Goal: Task Accomplishment & Management: Complete application form

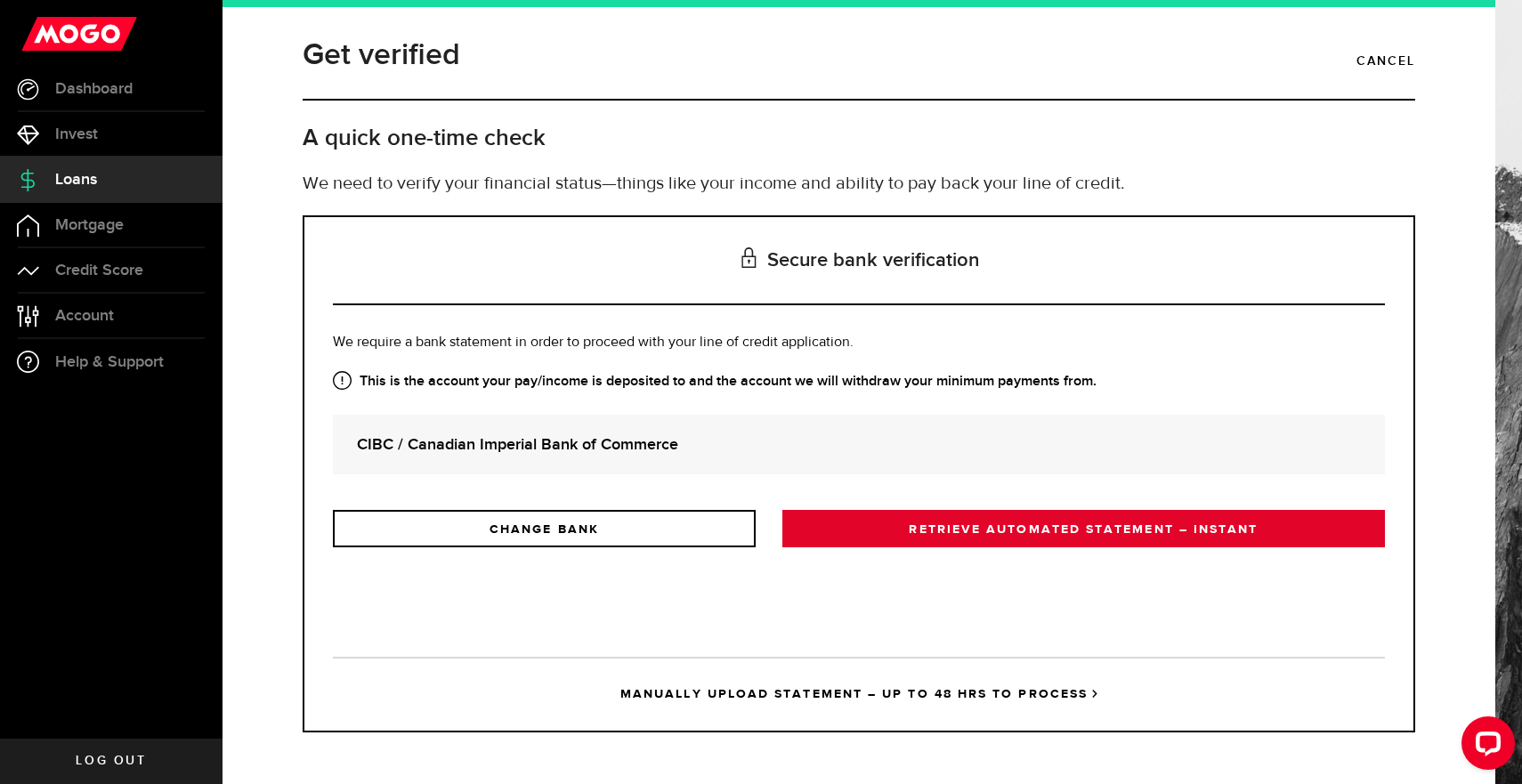
click at [929, 534] on link "RETRIEVE AUTOMATED STATEMENT – INSTANT" at bounding box center [1084, 528] width 602 height 38
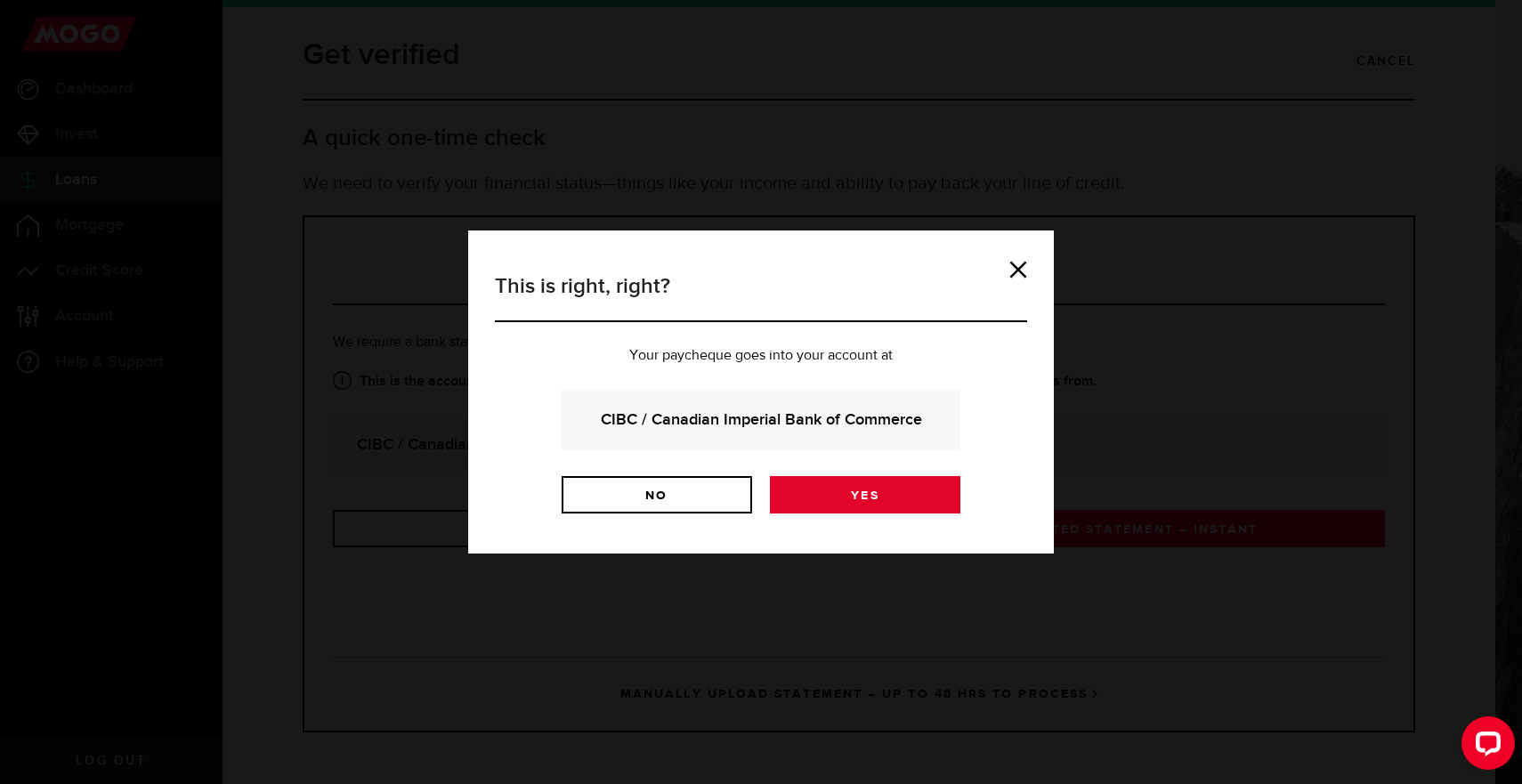
click at [852, 482] on link "Yes" at bounding box center [864, 494] width 190 height 38
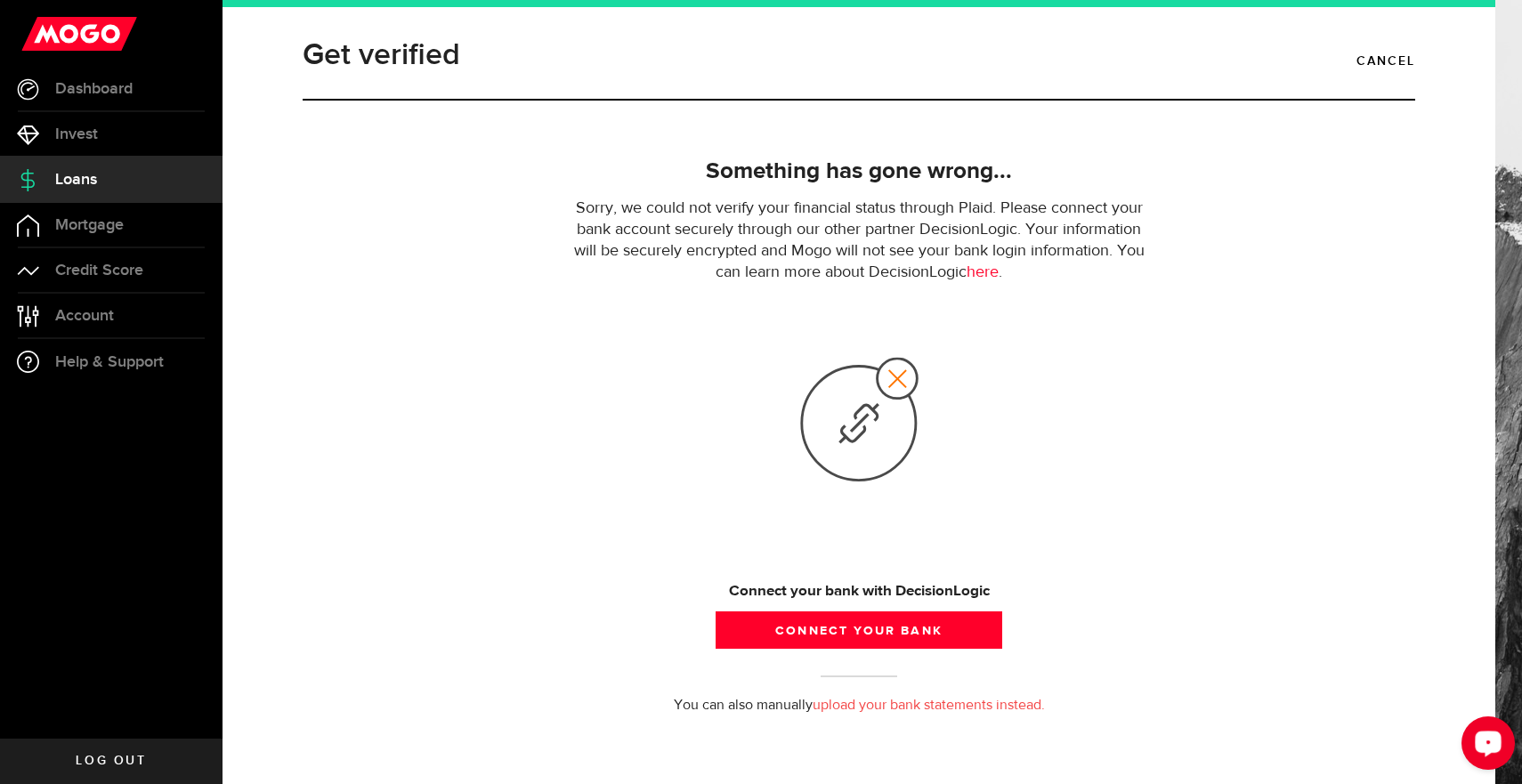
click at [1469, 742] on button "Open LiveChat chat widget" at bounding box center [1487, 742] width 53 height 53
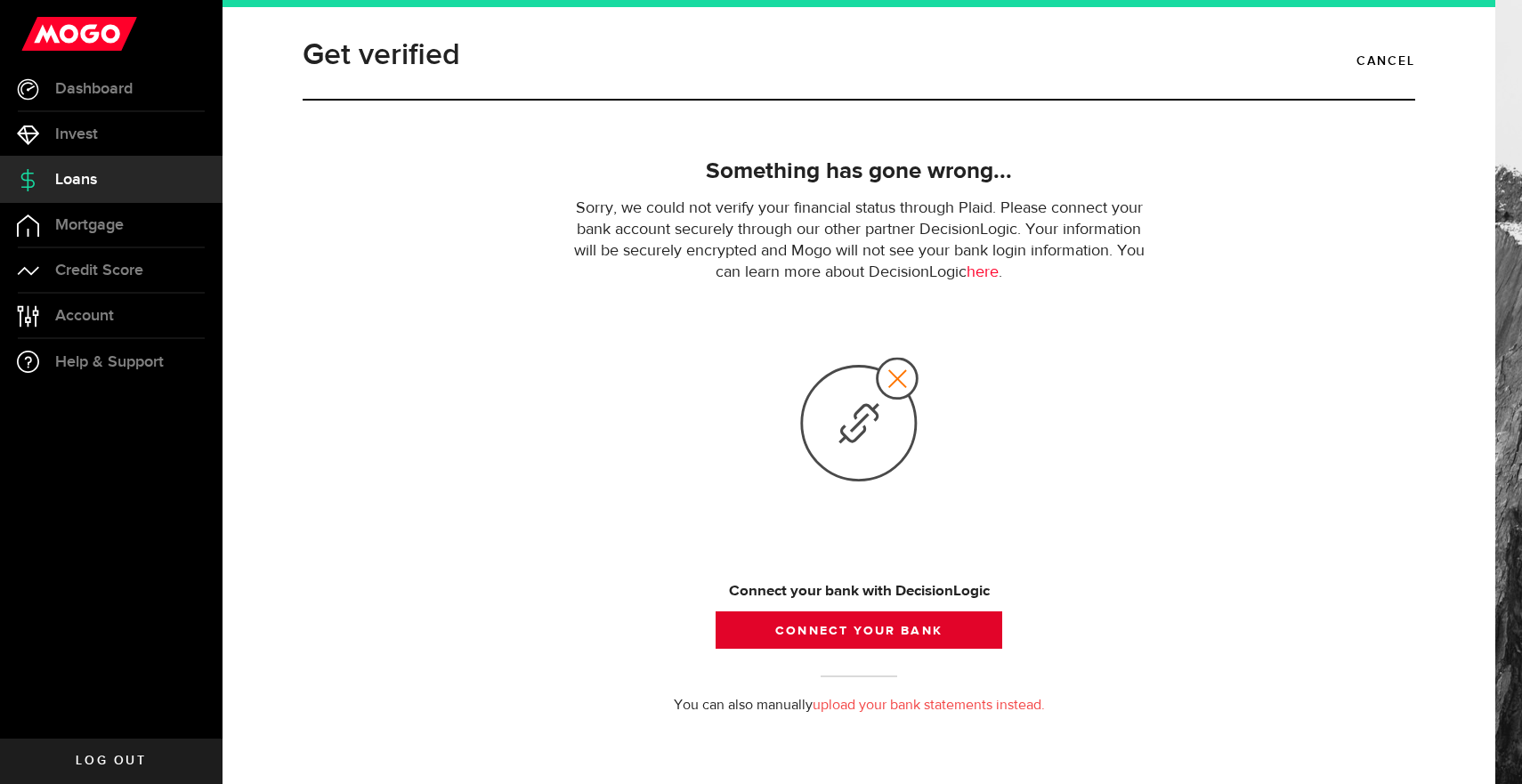
click at [921, 640] on button "Connect your bank" at bounding box center [859, 630] width 286 height 38
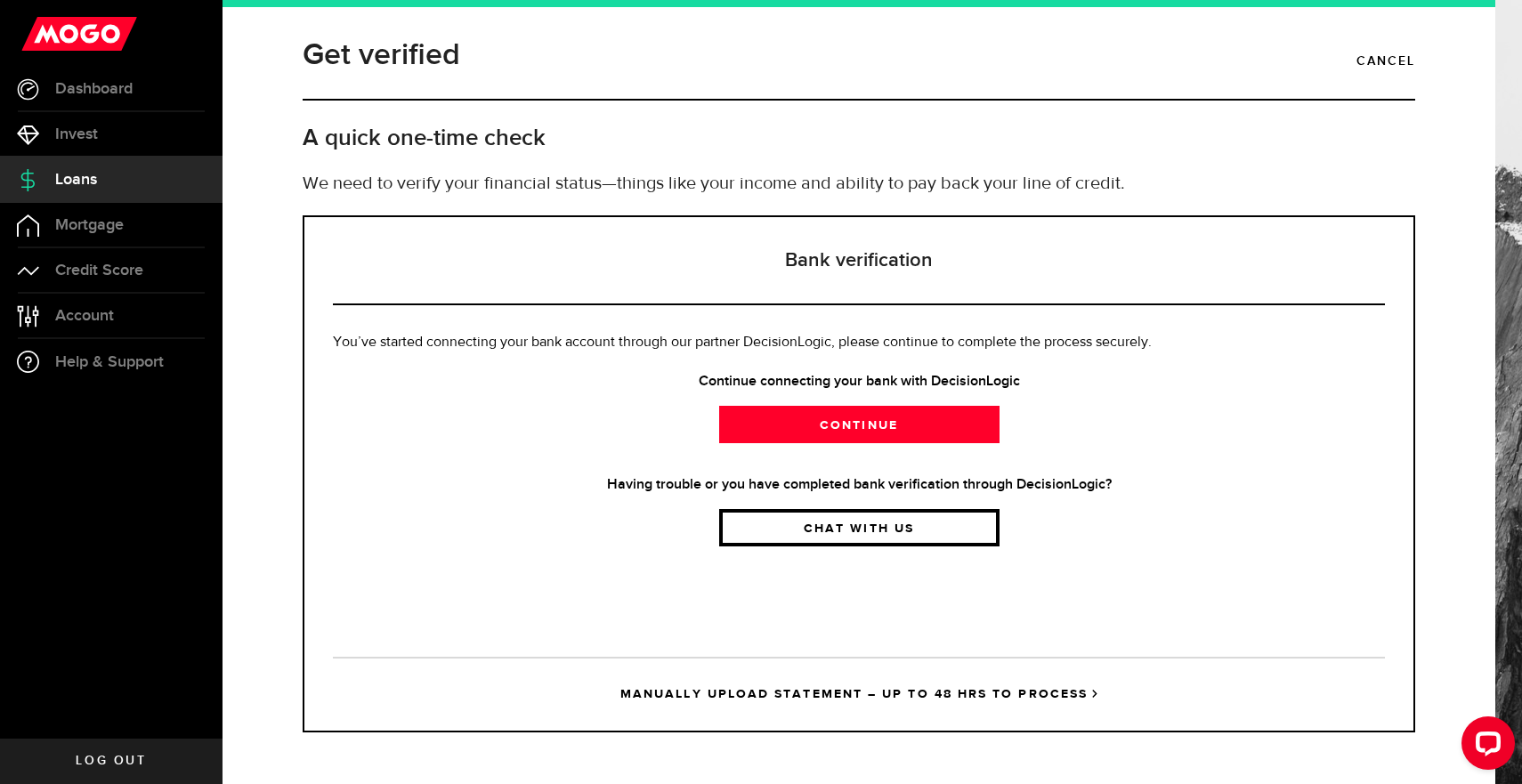
click at [814, 522] on link "Chat with us" at bounding box center [859, 527] width 281 height 38
click at [897, 522] on link "Chat with us" at bounding box center [859, 527] width 281 height 38
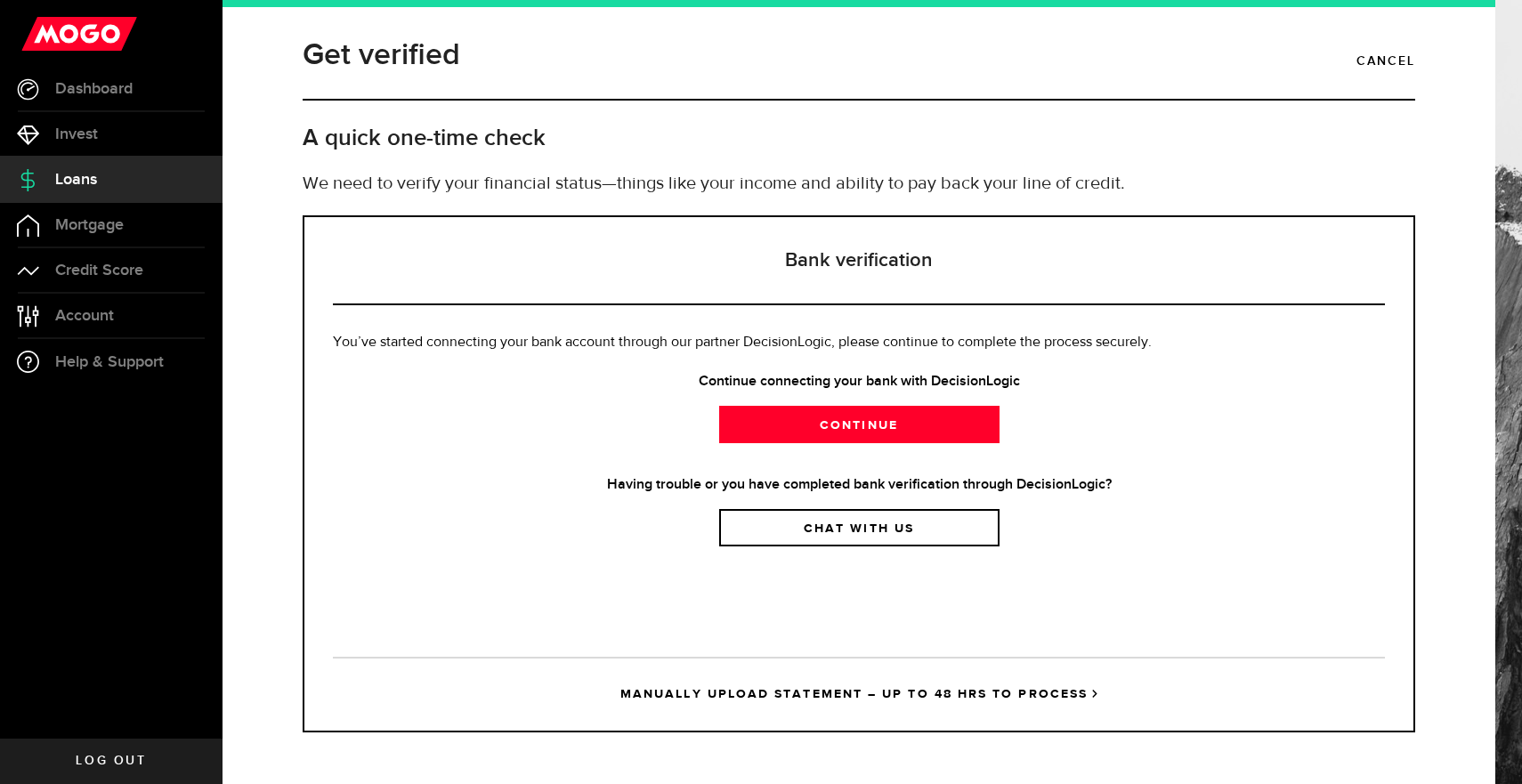
click at [1075, 339] on span "You’ve started connecting your bank account through our partner DecisionLogic, …" at bounding box center [742, 342] width 819 height 14
click at [1064, 339] on span "You’ve started connecting your bank account through our partner DecisionLogic, …" at bounding box center [742, 342] width 819 height 14
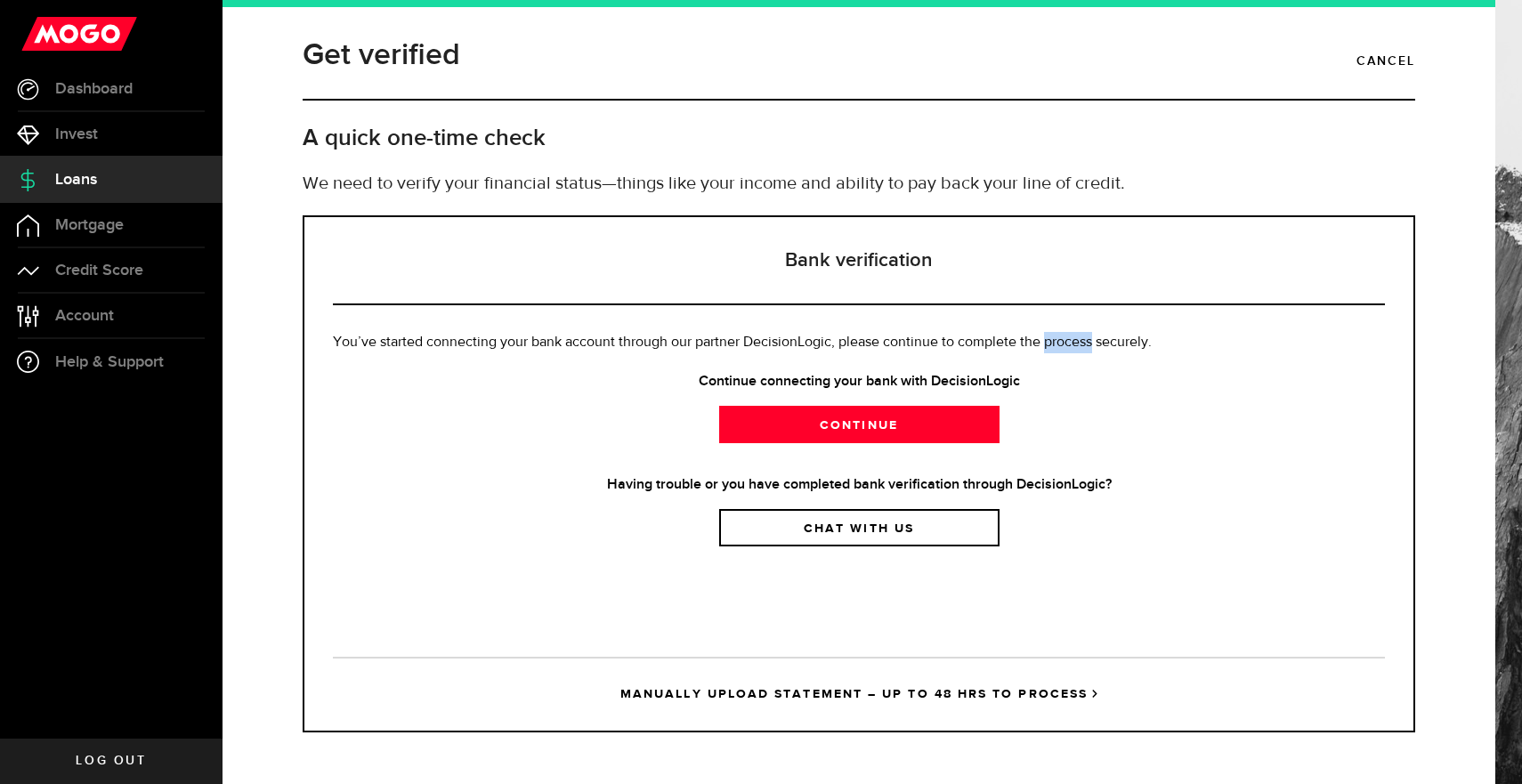
click at [1064, 339] on span "You’ve started connecting your bank account through our partner DecisionLogic, …" at bounding box center [742, 342] width 819 height 14
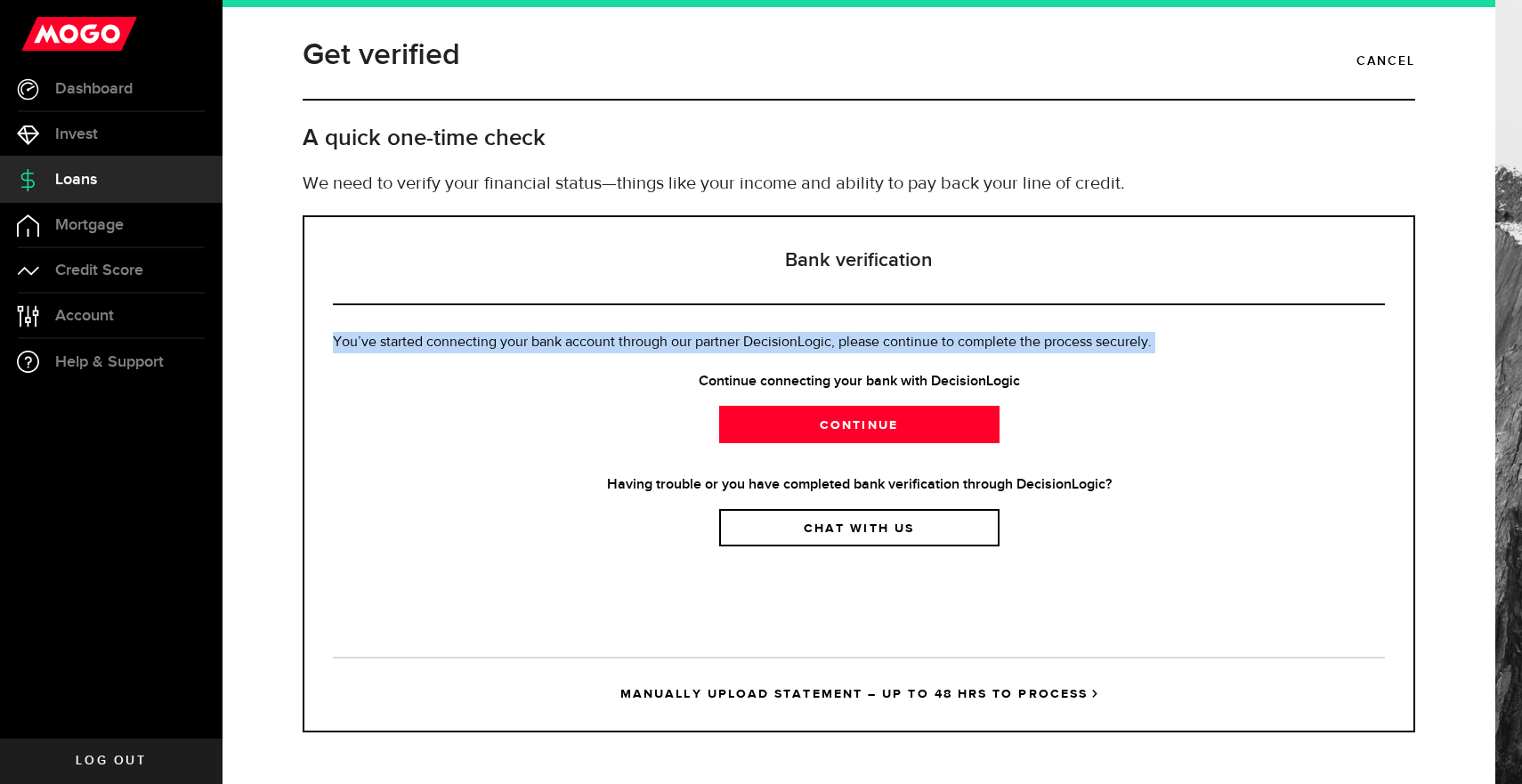
click at [1064, 339] on span "You’ve started connecting your bank account through our partner DecisionLogic, …" at bounding box center [742, 342] width 819 height 14
click at [1040, 337] on span "You’ve started connecting your bank account through our partner DecisionLogic, …" at bounding box center [742, 342] width 819 height 14
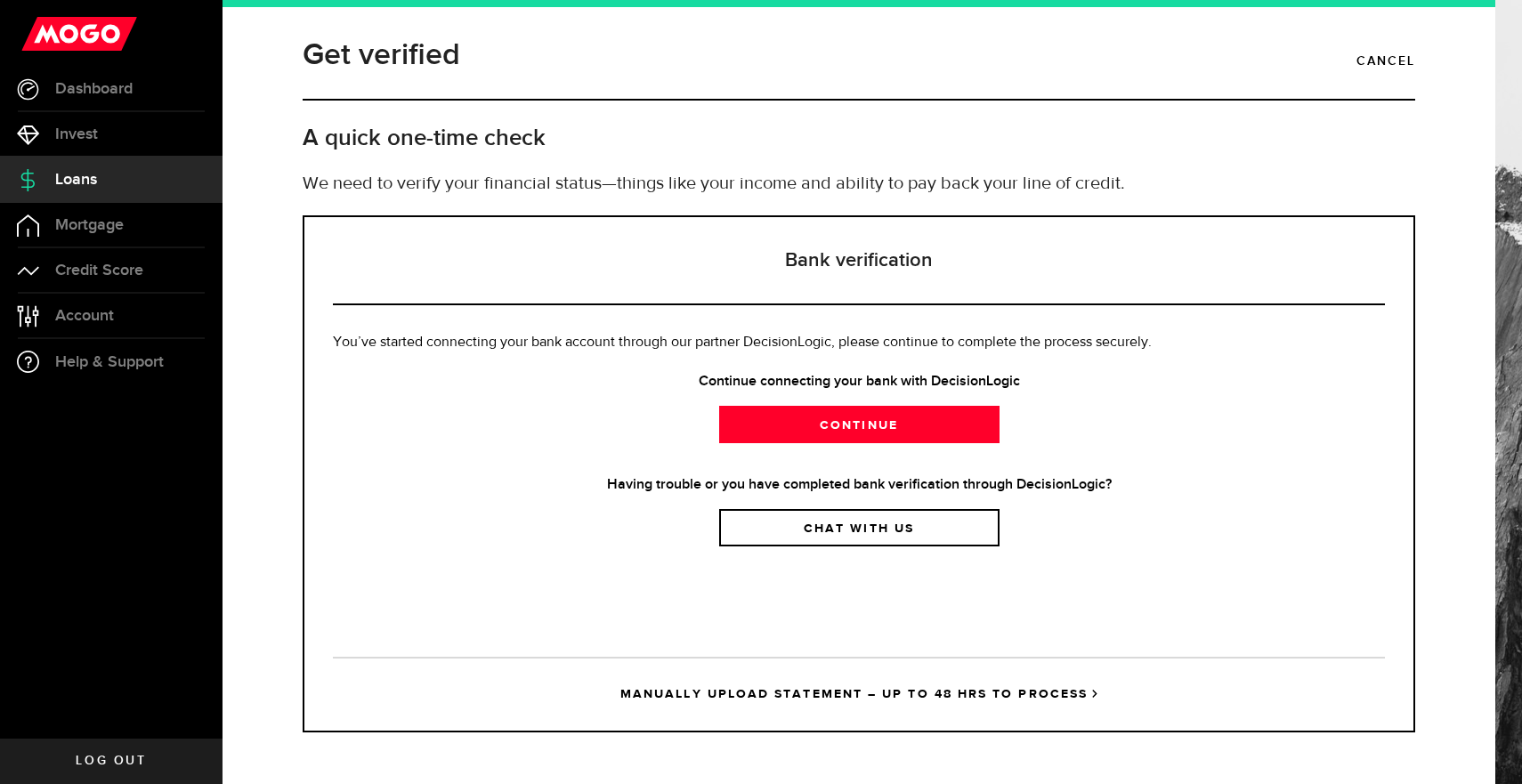
click at [986, 348] on span "You’ve started connecting your bank account through our partner DecisionLogic, …" at bounding box center [742, 342] width 819 height 14
click at [870, 339] on span "You’ve started connecting your bank account through our partner DecisionLogic, …" at bounding box center [742, 342] width 819 height 14
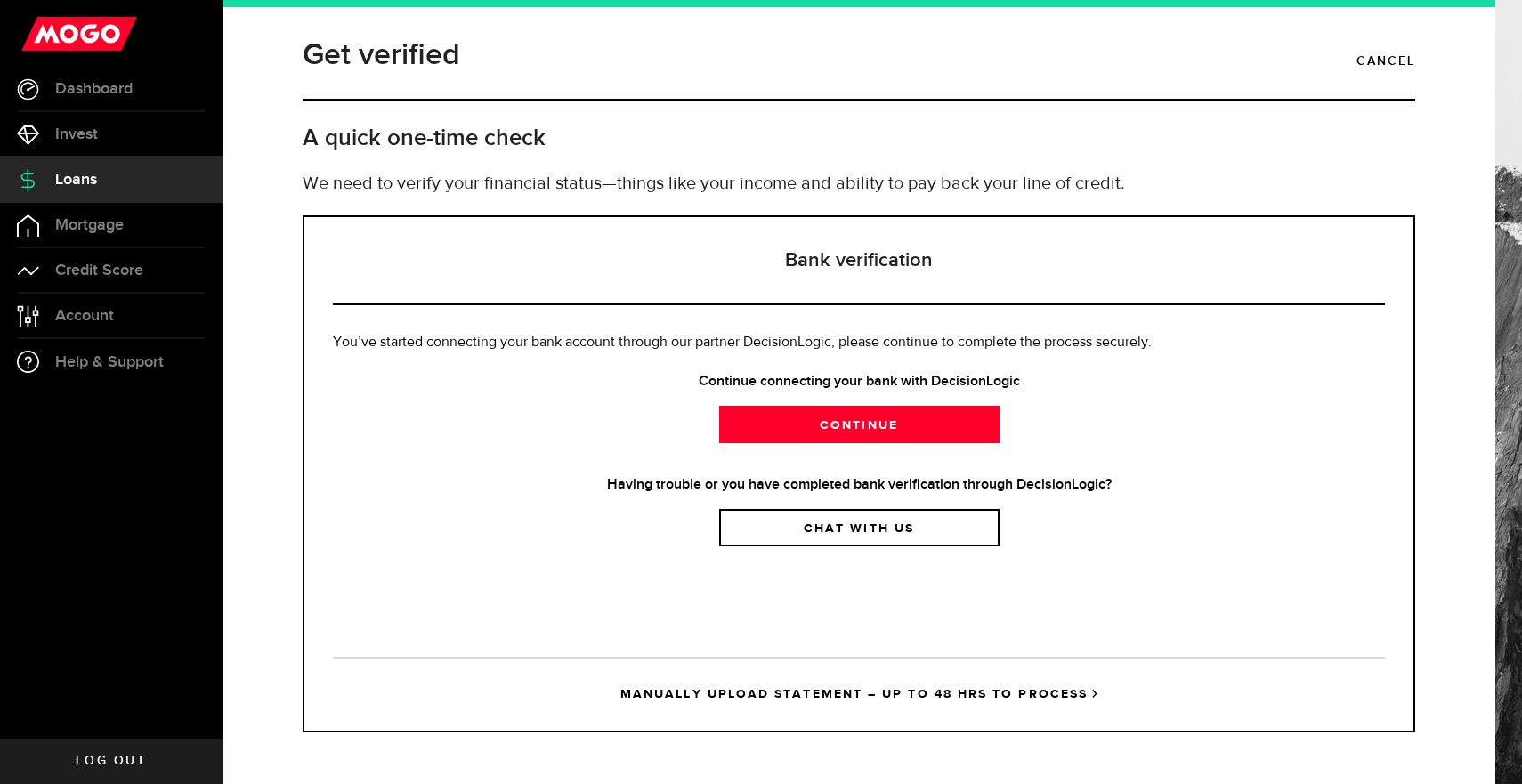
click at [921, 348] on span "You’ve started connecting your bank account through our partner DecisionLogic, …" at bounding box center [742, 342] width 819 height 14
click at [714, 340] on span "You’ve started connecting your bank account through our partner DecisionLogic, …" at bounding box center [742, 342] width 819 height 14
click at [653, 339] on span "You’ve started connecting your bank account through our partner DecisionLogic, …" at bounding box center [742, 342] width 819 height 14
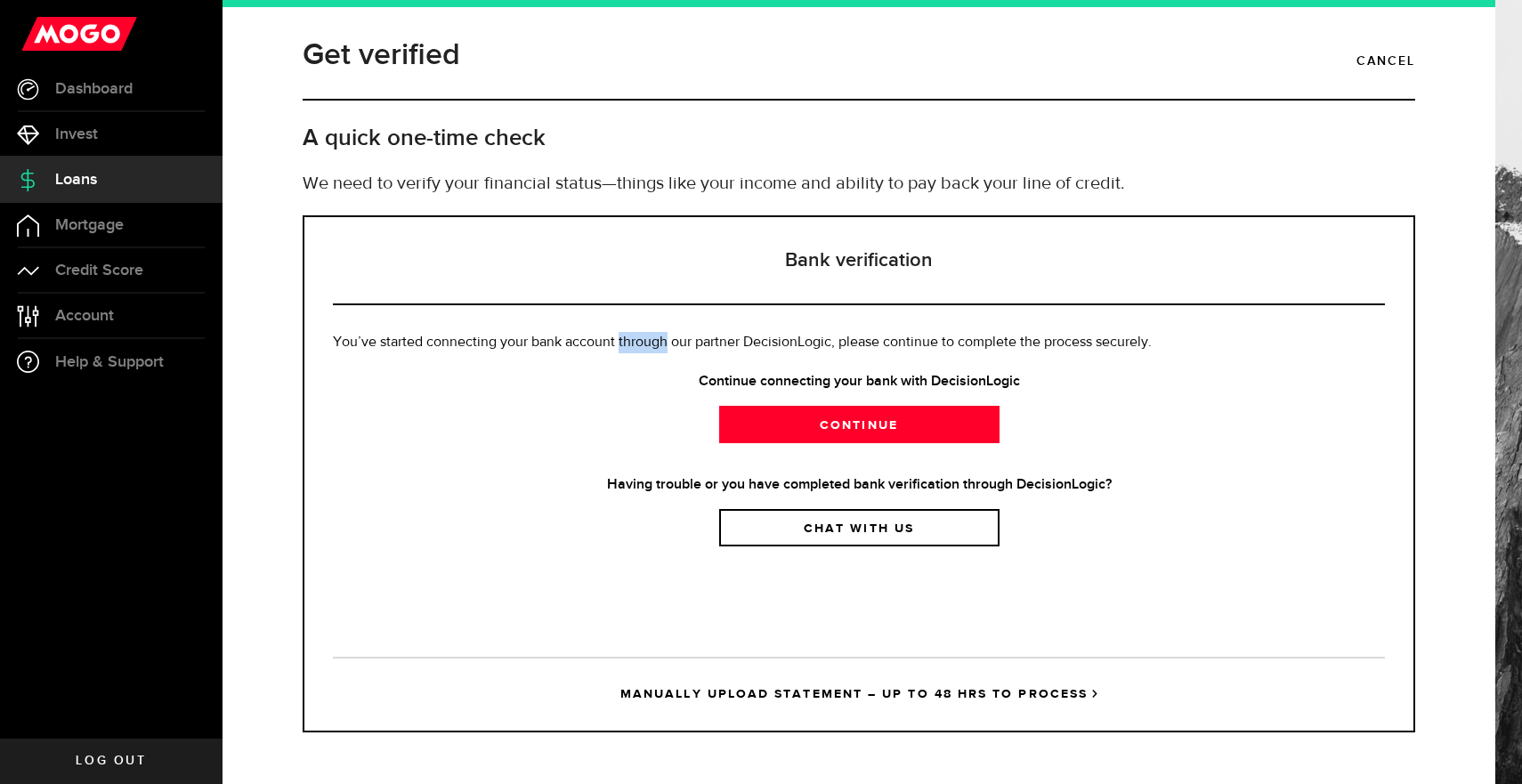
click at [653, 339] on span "You’ve started connecting your bank account through our partner DecisionLogic, …" at bounding box center [742, 342] width 819 height 14
click at [919, 337] on span "You’ve started connecting your bank account through our partner DecisionLogic, …" at bounding box center [742, 342] width 819 height 14
